Goal: Information Seeking & Learning: Learn about a topic

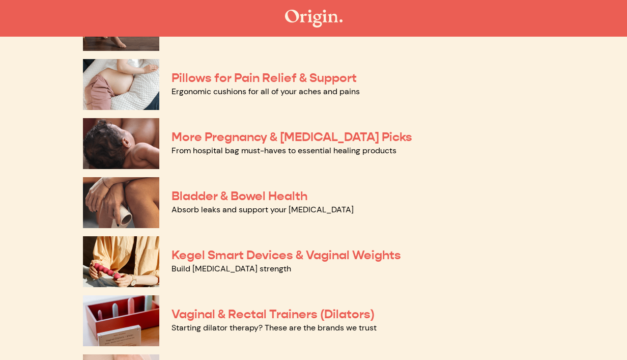
scroll to position [204, 0]
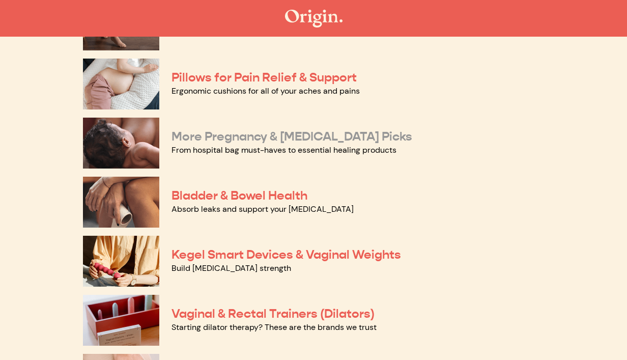
click at [313, 139] on link "More Pregnancy & Postpartum Picks" at bounding box center [291, 136] width 241 height 15
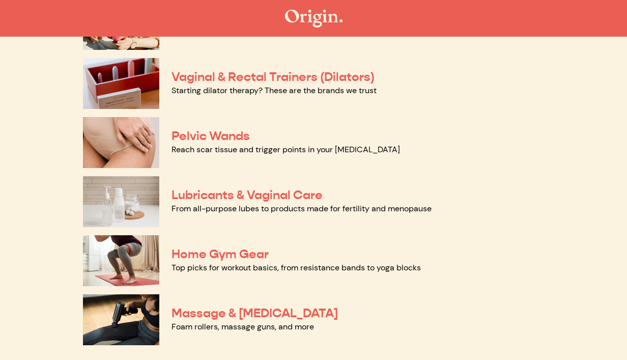
scroll to position [512, 0]
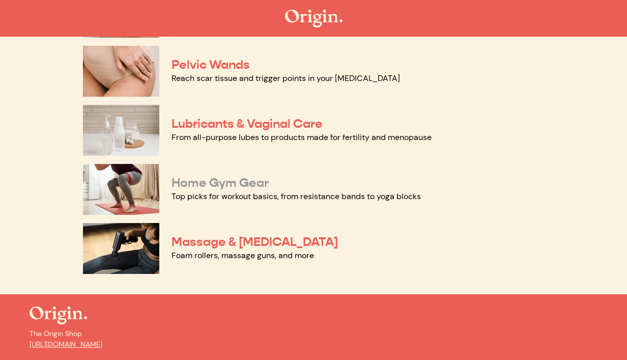
click at [215, 187] on link "Home Gym Gear" at bounding box center [219, 182] width 97 height 15
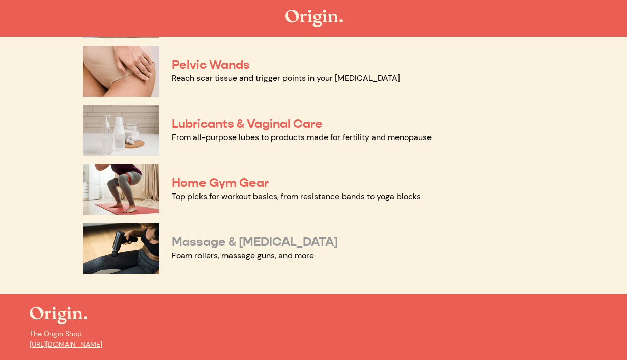
click at [325, 237] on link "Massage & Myofascial Release" at bounding box center [254, 241] width 166 height 15
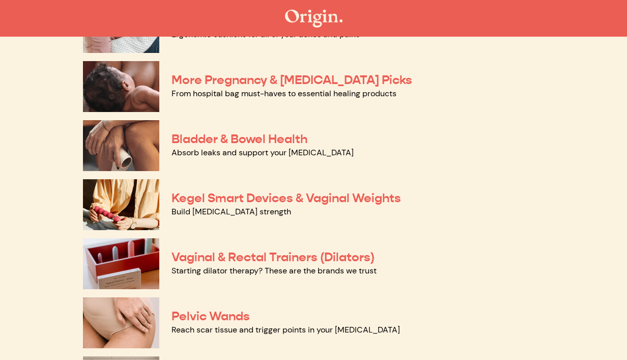
scroll to position [240, 0]
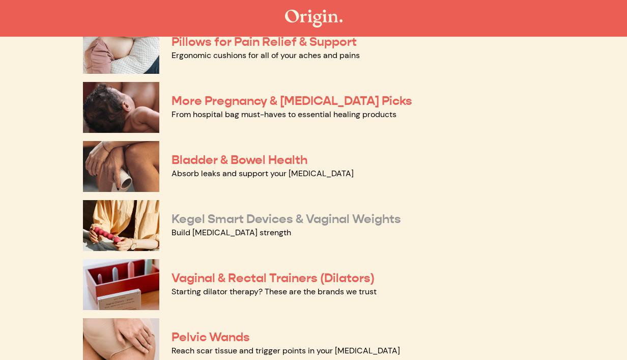
click at [309, 220] on link "Kegel Smart Devices & Vaginal Weights" at bounding box center [286, 218] width 230 height 15
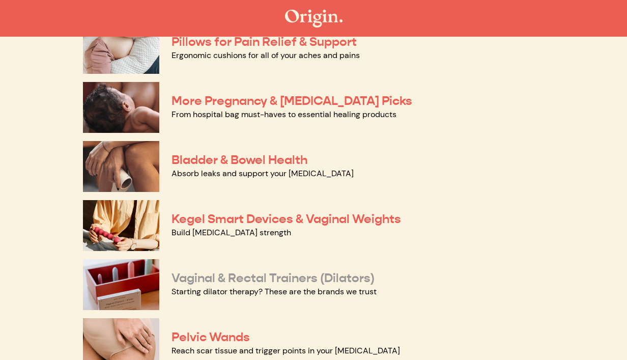
click at [271, 277] on link "Vaginal & Rectal Trainers (Dilators)" at bounding box center [272, 277] width 203 height 15
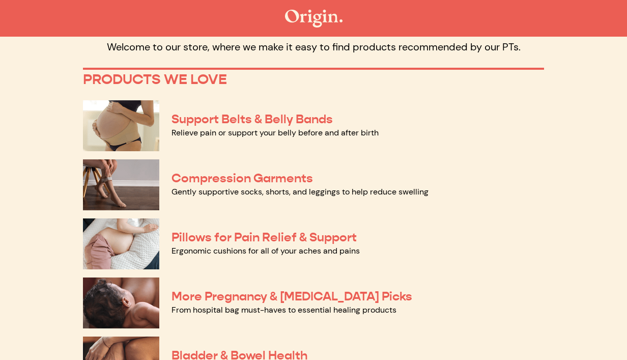
scroll to position [60, 0]
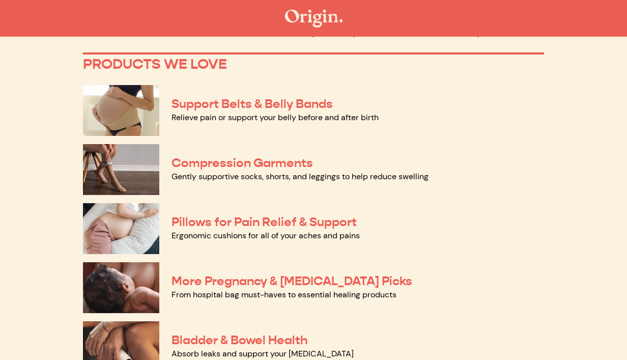
click at [147, 105] on img at bounding box center [121, 110] width 76 height 51
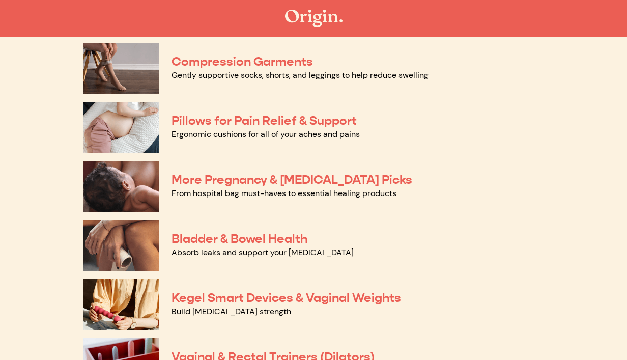
scroll to position [244, 0]
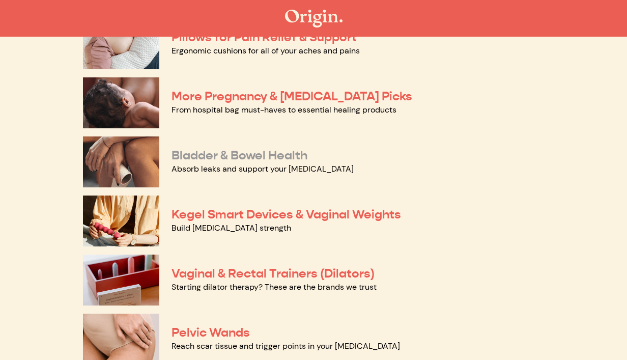
click at [276, 151] on link "Bladder & Bowel Health" at bounding box center [239, 155] width 136 height 15
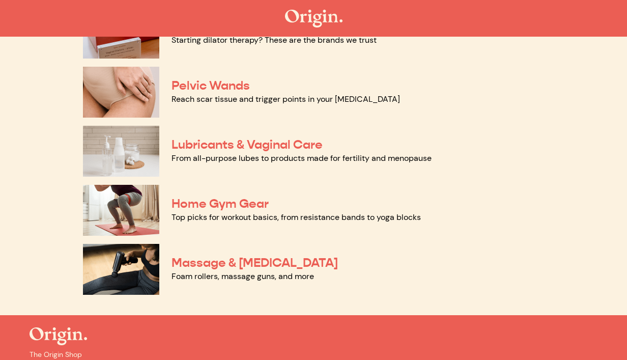
scroll to position [503, 0]
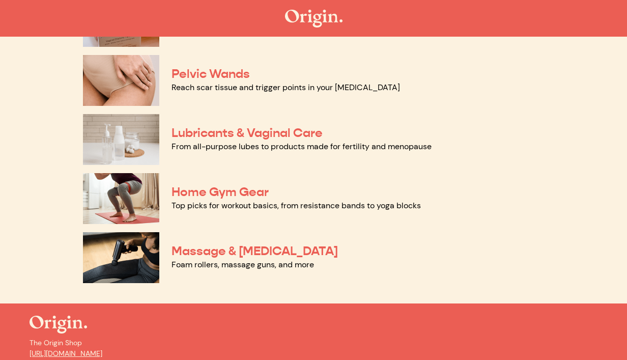
click at [249, 116] on div "Lubricants & Vaginal Care From all-purpose lubes to products made for fertility…" at bounding box center [313, 139] width 461 height 59
click at [238, 129] on link "Lubricants & Vaginal Care" at bounding box center [246, 132] width 151 height 15
click at [298, 254] on link "Massage & Myofascial Release" at bounding box center [254, 250] width 166 height 15
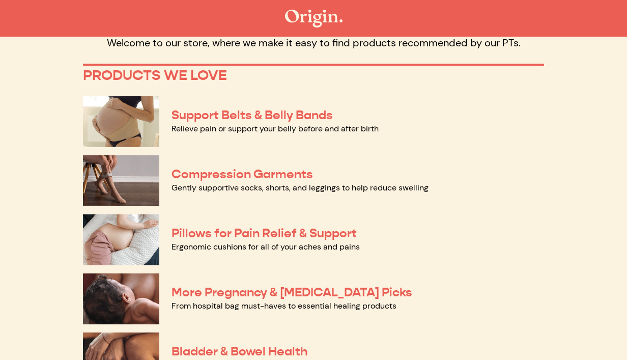
scroll to position [125, 0]
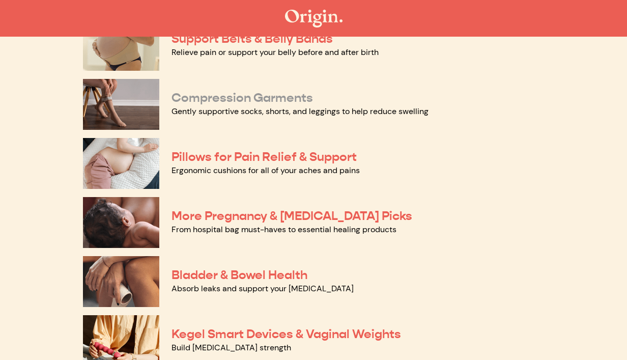
click at [238, 93] on link "Compression Garments" at bounding box center [241, 97] width 141 height 15
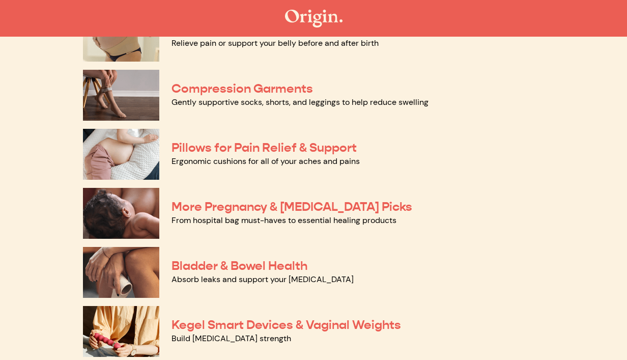
scroll to position [139, 0]
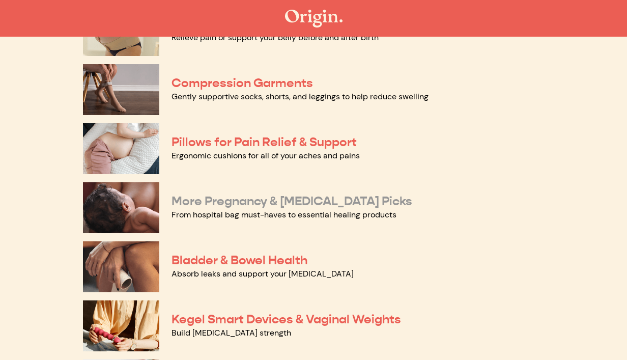
click at [287, 204] on link "More Pregnancy & [MEDICAL_DATA] Picks" at bounding box center [291, 200] width 241 height 15
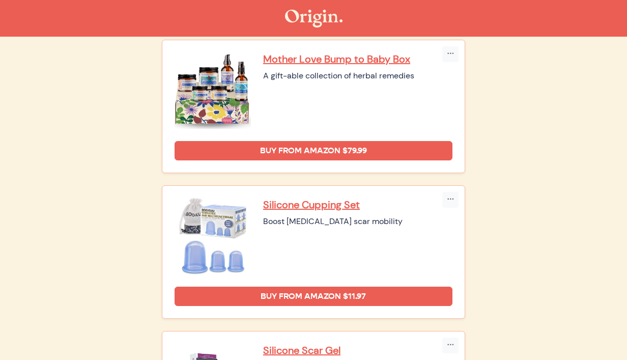
scroll to position [1414, 0]
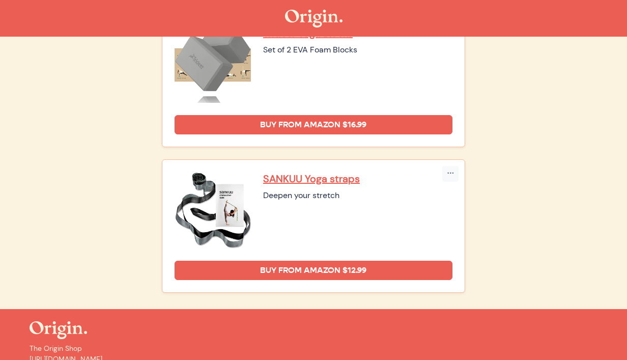
scroll to position [786, 0]
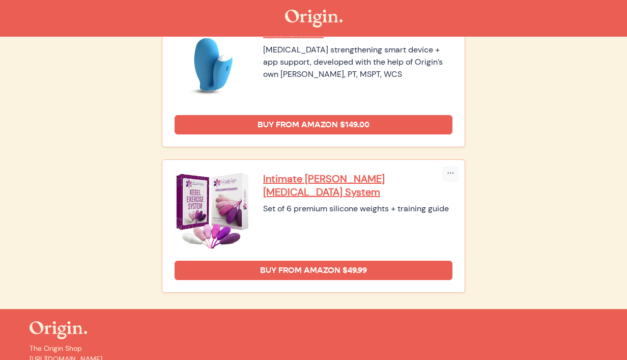
scroll to position [157, 0]
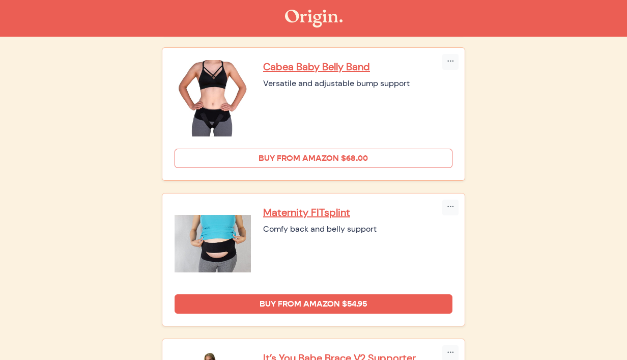
scroll to position [259, 0]
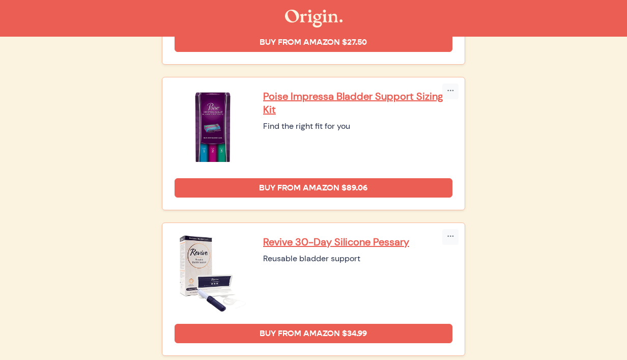
scroll to position [367, 0]
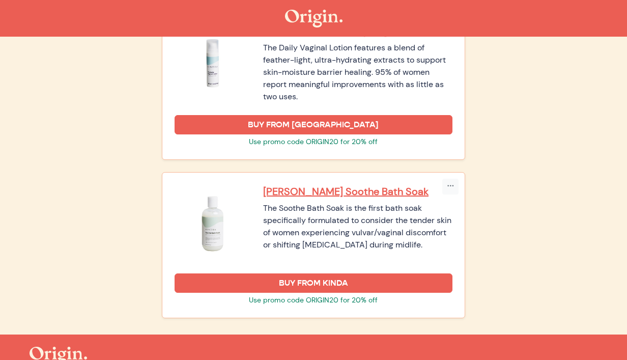
scroll to position [1499, 0]
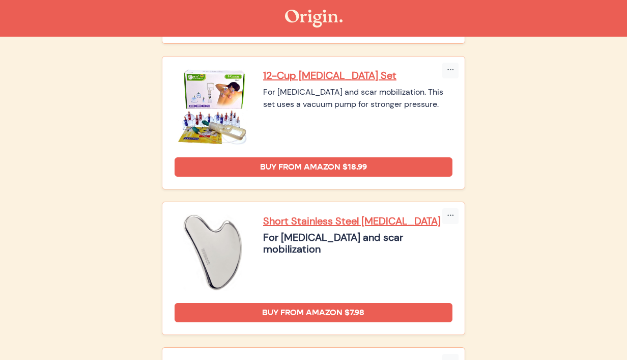
scroll to position [1438, 0]
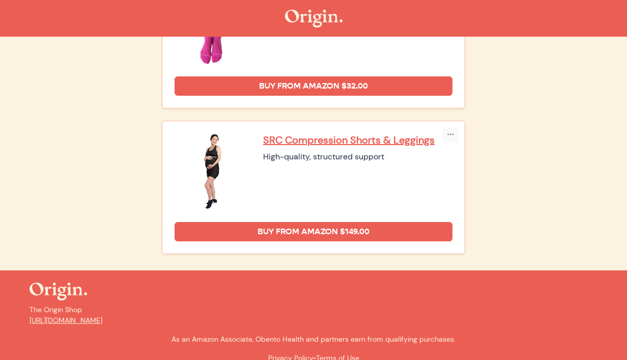
scroll to position [490, 0]
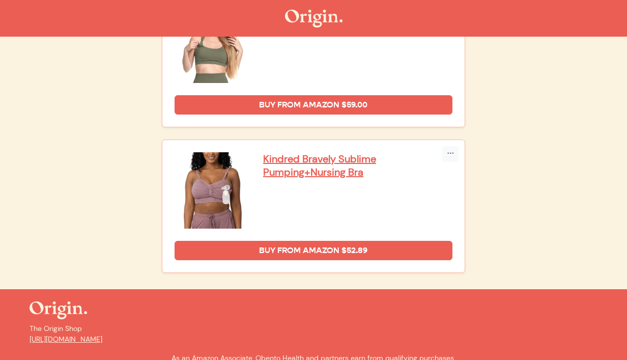
scroll to position [2212, 0]
